Goal: Complete application form

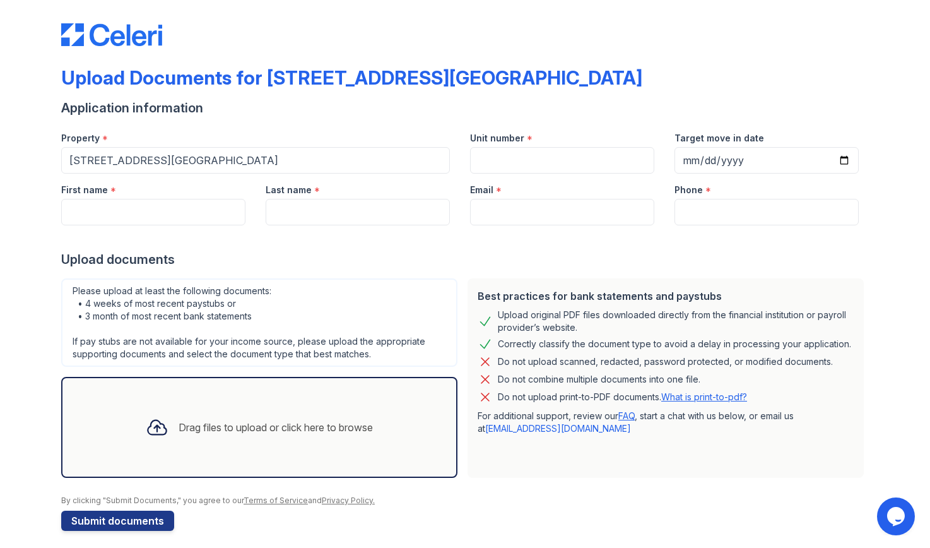
scroll to position [15, 0]
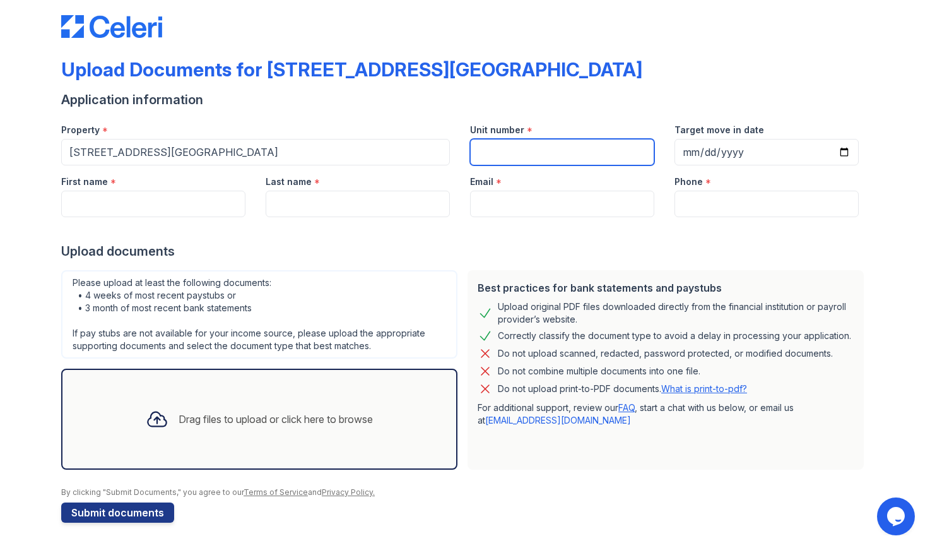
click at [519, 148] on input "Unit number" at bounding box center [562, 152] width 184 height 26
type input "0"
type input "418"
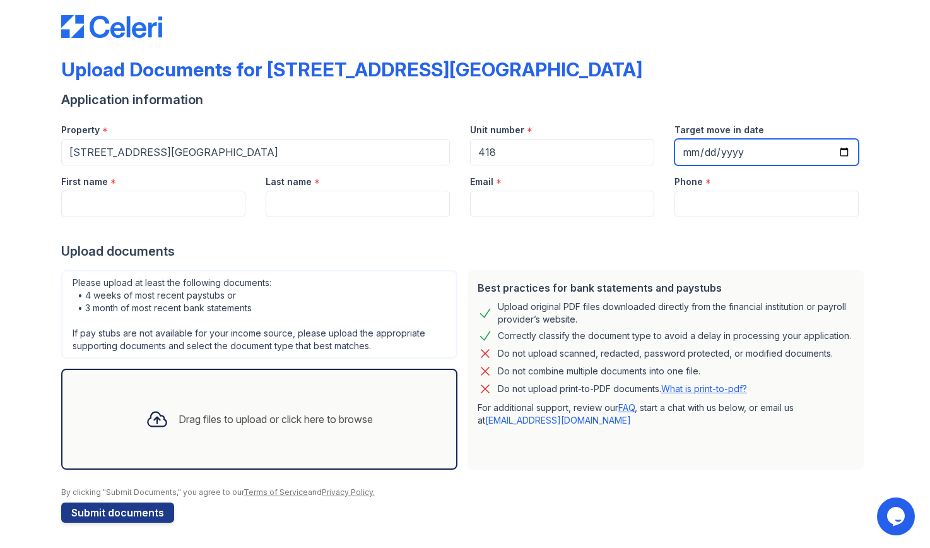
click at [855, 161] on input "Target move in date" at bounding box center [766, 152] width 184 height 26
click at [849, 155] on input "Target move in date" at bounding box center [766, 152] width 184 height 26
click at [844, 156] on input "[DATE]" at bounding box center [766, 152] width 184 height 26
type input "[DATE]"
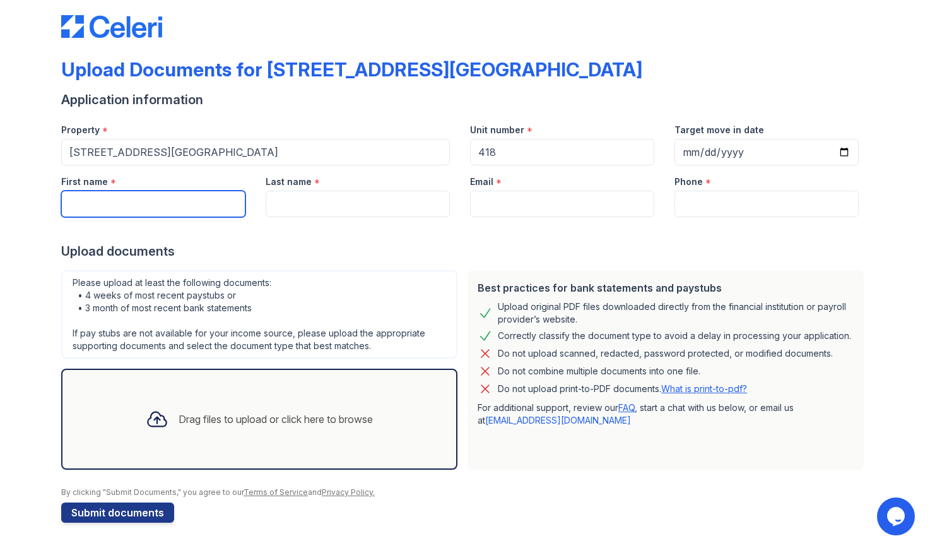
click at [226, 211] on input "First name" at bounding box center [153, 204] width 184 height 26
type input "[PERSON_NAME]"
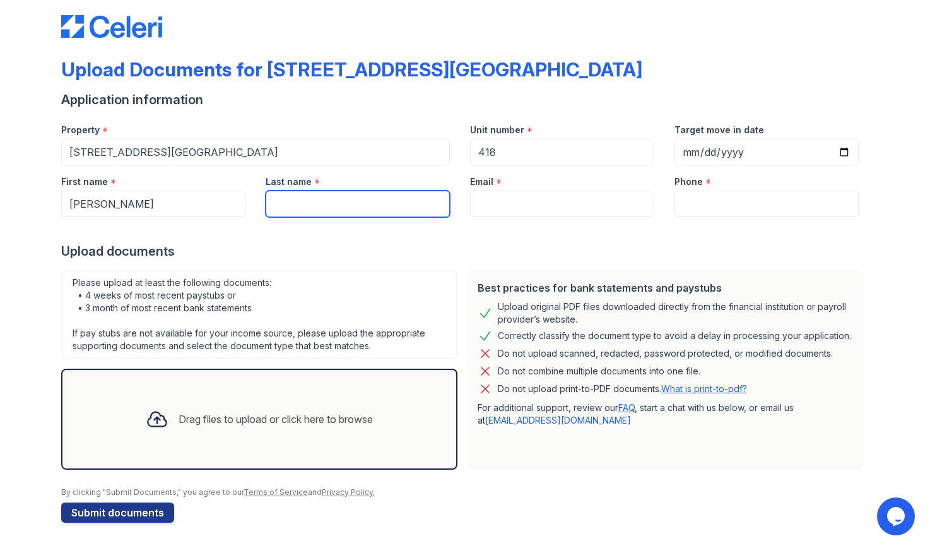
type input "[PERSON_NAME]"
type input "[EMAIL_ADDRESS][DOMAIN_NAME]"
type input "9088729570"
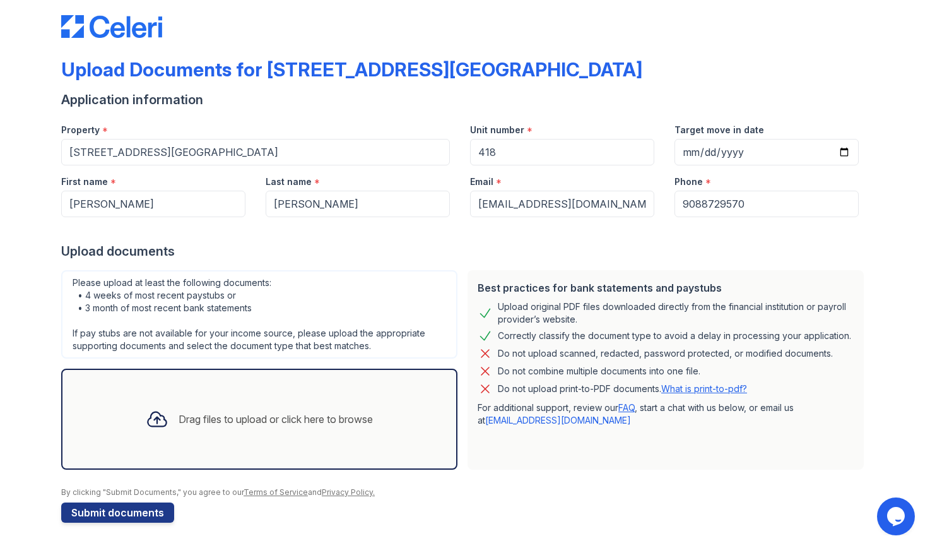
click at [689, 387] on link "What is print-to-pdf?" at bounding box center [704, 388] width 86 height 11
